Goal: Find specific page/section: Find specific page/section

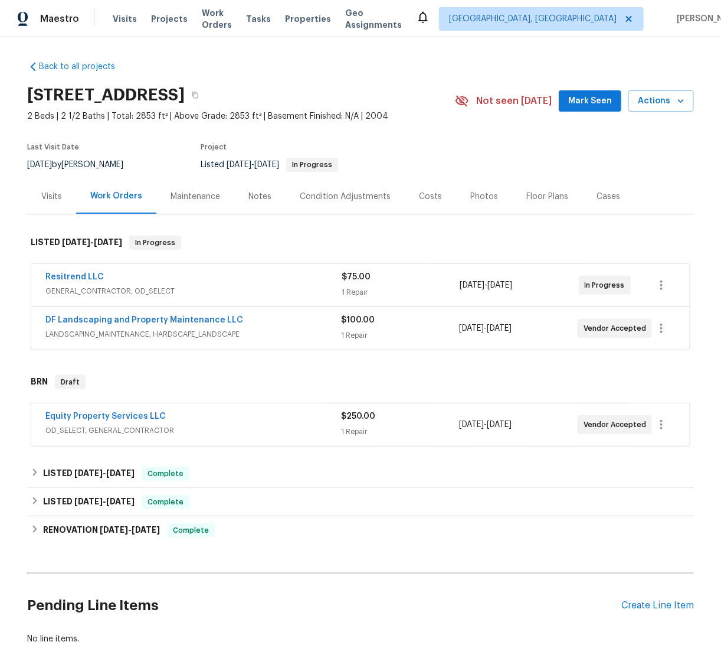
click at [278, 328] on span "LANDSCAPING_MAINTENANCE, HARDSCAPE_LANDSCAPE" at bounding box center [193, 334] width 296 height 12
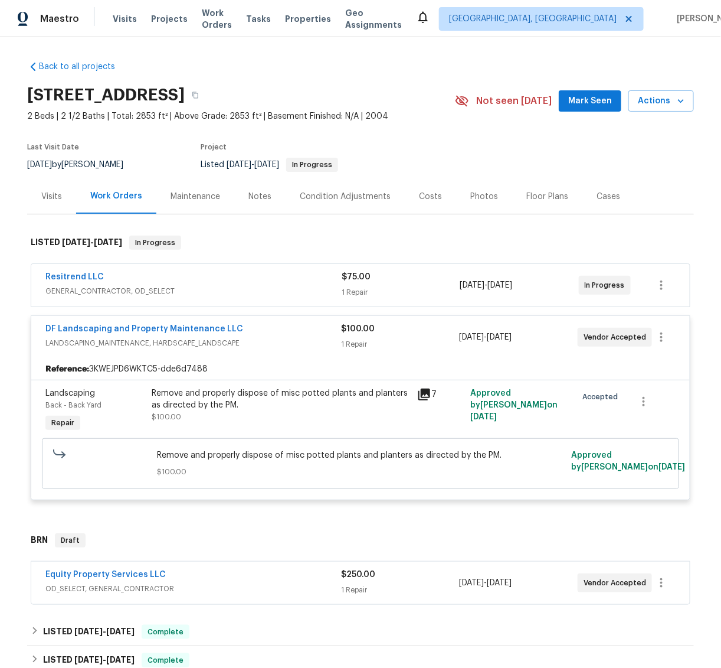
click at [418, 395] on icon at bounding box center [424, 394] width 14 height 14
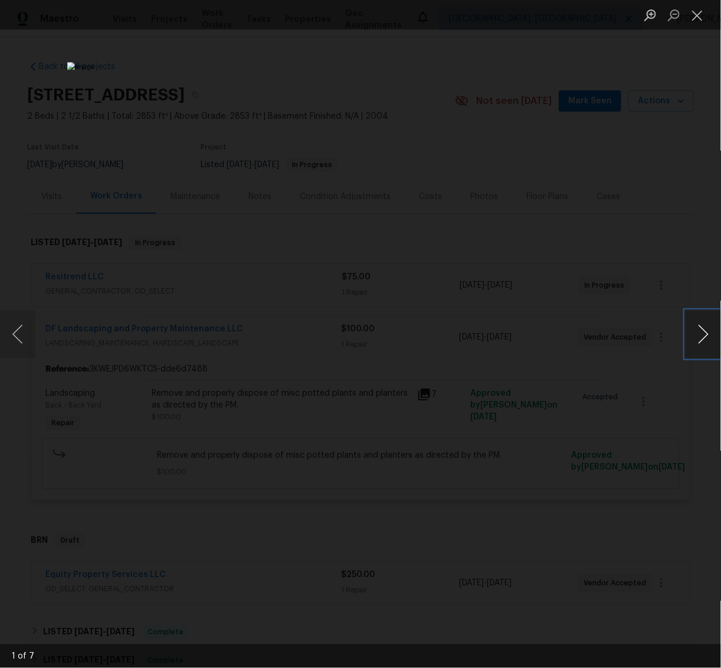
click at [699, 328] on button "Next image" at bounding box center [703, 333] width 35 height 47
click at [705, 21] on button "Close lightbox" at bounding box center [698, 15] width 24 height 21
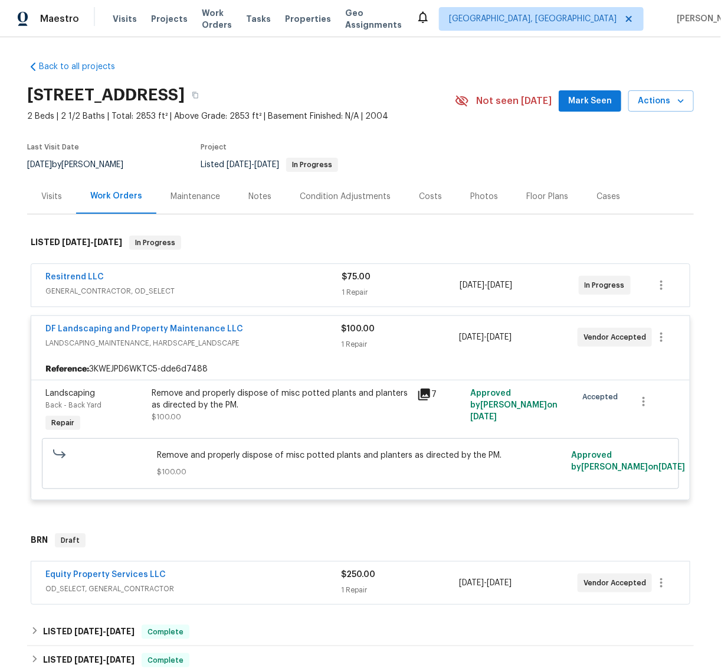
click at [256, 278] on div "Resitrend LLC" at bounding box center [193, 278] width 296 height 14
